Goal: Task Accomplishment & Management: Manage account settings

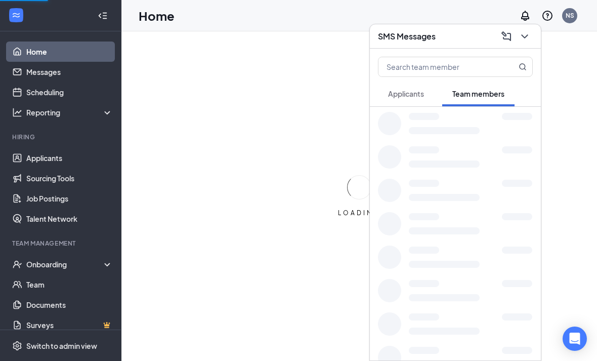
click at [521, 35] on icon "ChevronDown" at bounding box center [525, 36] width 12 height 12
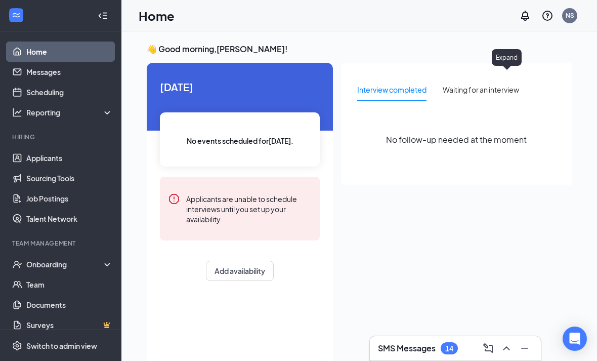
click at [523, 340] on button at bounding box center [525, 348] width 16 height 16
click at [571, 332] on div "Open Intercom Messenger" at bounding box center [575, 338] width 24 height 24
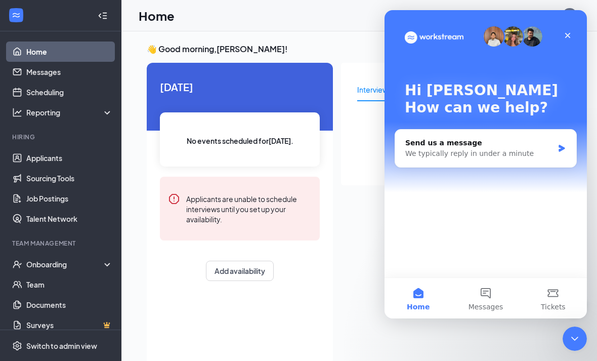
click at [564, 32] on icon "Close" at bounding box center [568, 35] width 8 height 8
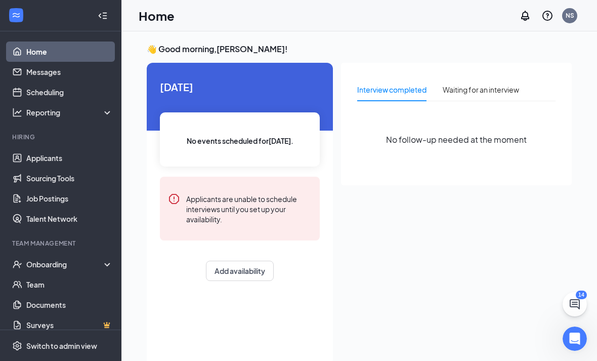
click at [576, 300] on icon "ChatActive" at bounding box center [575, 304] width 10 height 10
click at [504, 351] on icon "ChevronUp" at bounding box center [506, 348] width 12 height 12
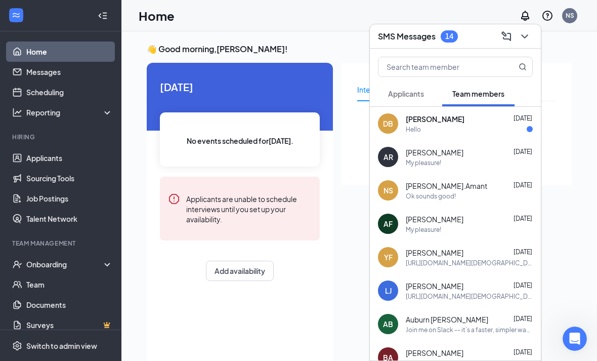
click at [500, 117] on div "[PERSON_NAME] [DATE]" at bounding box center [469, 119] width 127 height 10
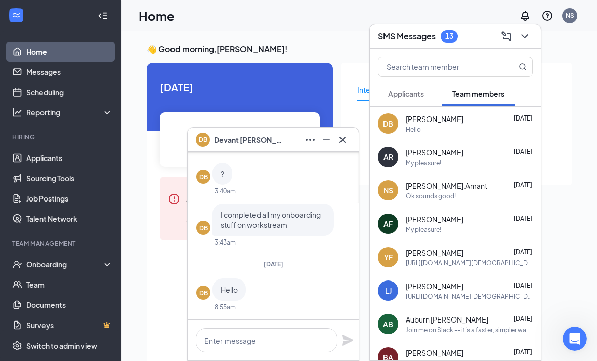
click at [525, 41] on icon "ChevronDown" at bounding box center [525, 36] width 12 height 12
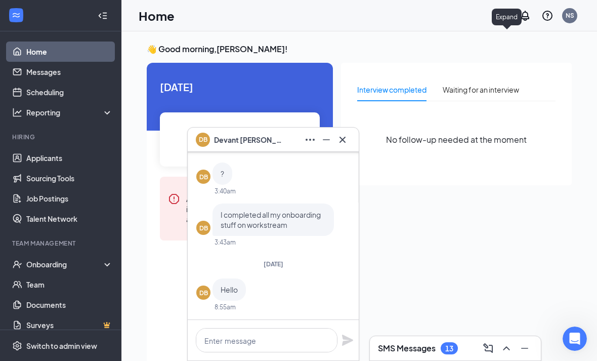
click at [344, 146] on button at bounding box center [342, 140] width 16 height 16
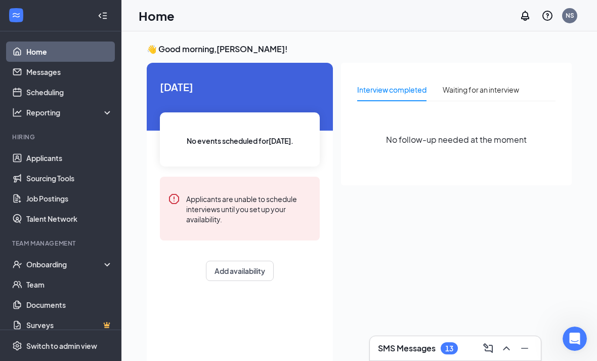
click at [72, 97] on link "Scheduling" at bounding box center [69, 92] width 87 height 20
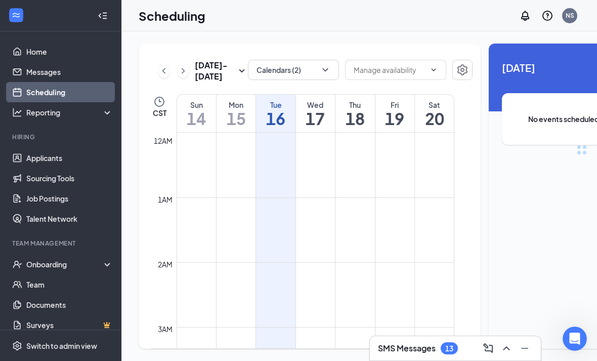
scroll to position [497, 0]
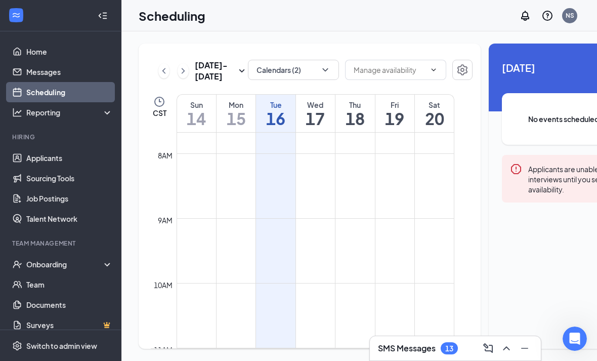
click at [404, 72] on input "text" at bounding box center [390, 69] width 72 height 11
click at [296, 70] on button "Calendars (2)" at bounding box center [293, 70] width 91 height 20
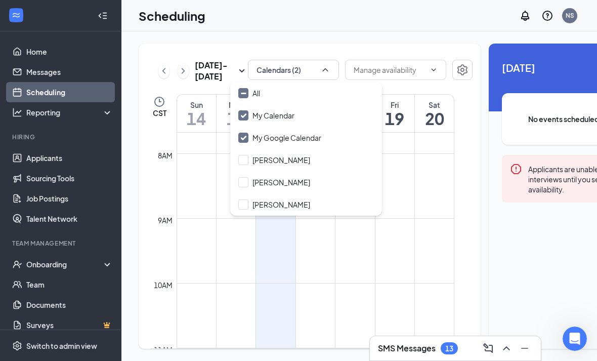
click at [281, 92] on div "All" at bounding box center [306, 93] width 152 height 22
checkbox input "true"
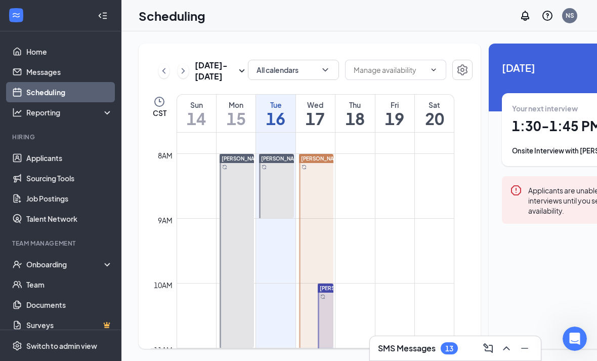
click at [425, 36] on div "[DATE] - [DATE] All calendars Delete all availability CST Sun 14 Mon 15 Tue 16 …" at bounding box center [406, 195] width 571 height 329
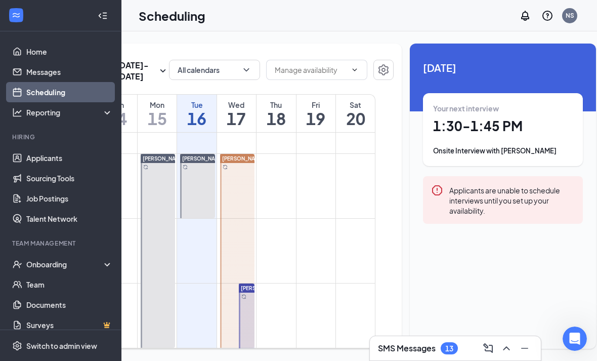
scroll to position [0, 78]
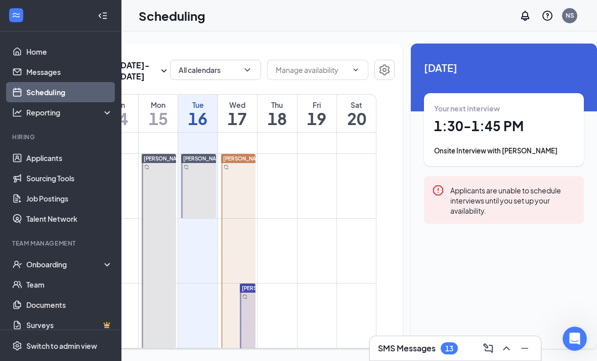
click at [512, 145] on div "Your next interview 1:30 - 1:45 PM Onsite Interview with [PERSON_NAME]" at bounding box center [504, 129] width 140 height 53
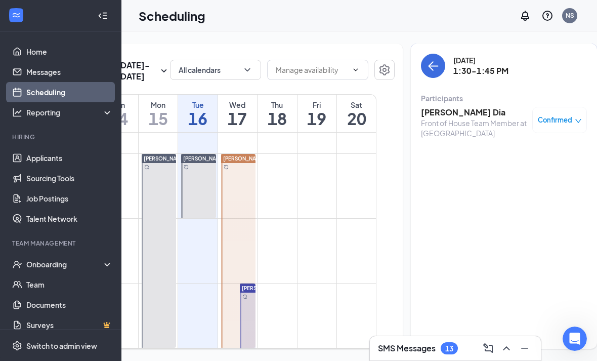
click at [421, 115] on h3 "[PERSON_NAME] Dia" at bounding box center [474, 112] width 106 height 11
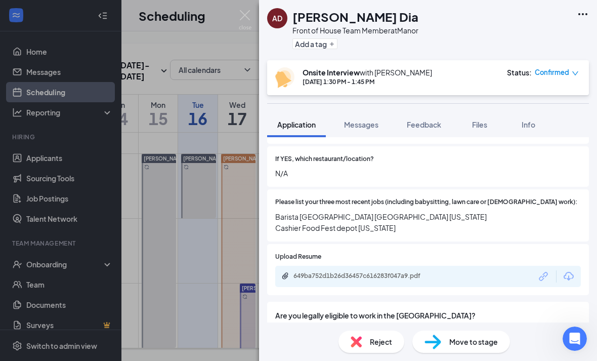
scroll to position [337, 0]
click at [481, 120] on span "Files" at bounding box center [479, 124] width 15 height 9
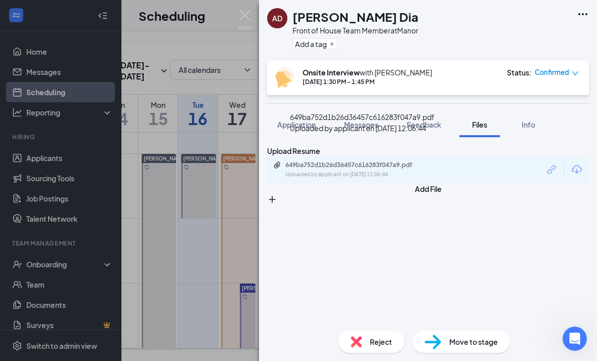
click at [421, 170] on div "Uploaded by applicant on [DATE] 12:06:44" at bounding box center [361, 174] width 152 height 8
